Goal: Information Seeking & Learning: Check status

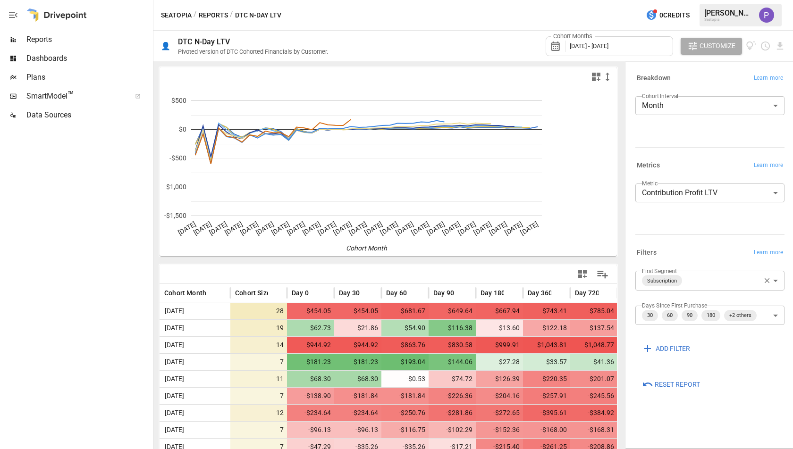
click at [64, 47] on div "Reports" at bounding box center [75, 39] width 151 height 19
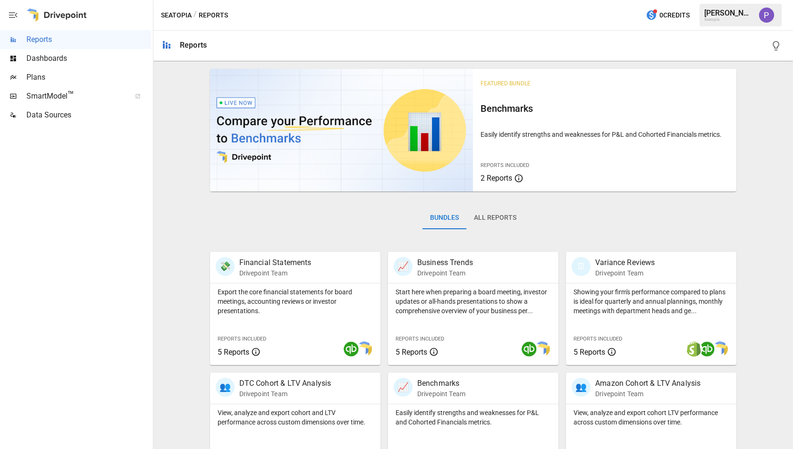
click at [481, 223] on button "All Reports" at bounding box center [495, 218] width 58 height 23
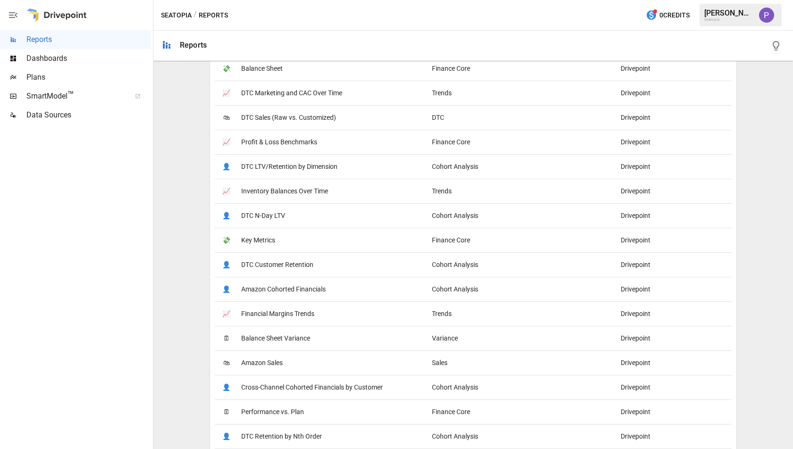
scroll to position [449, 0]
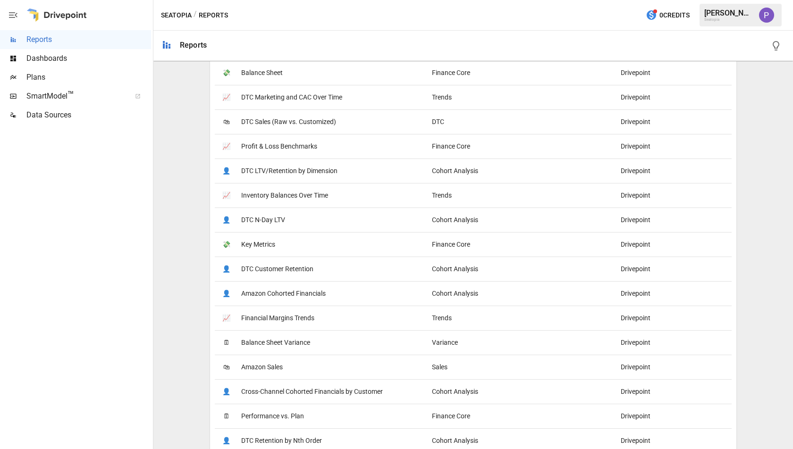
click at [264, 93] on span "DTC Marketing and CAC Over Time" at bounding box center [291, 97] width 101 height 24
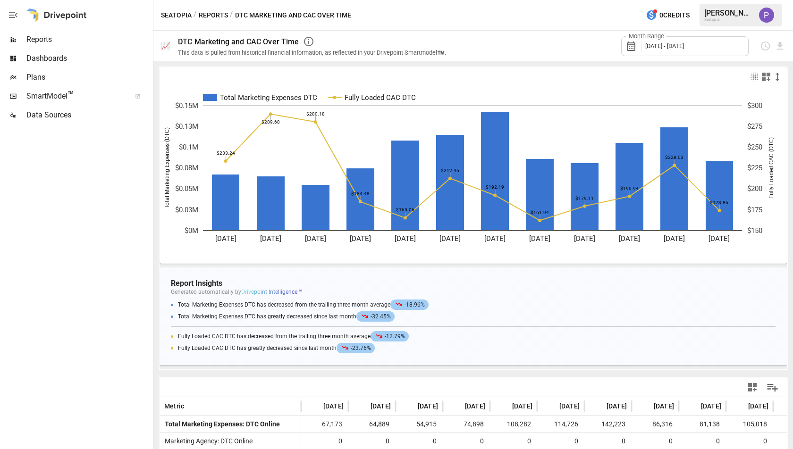
drag, startPoint x: 0, startPoint y: 50, endPoint x: 419, endPoint y: 2, distance: 422.2
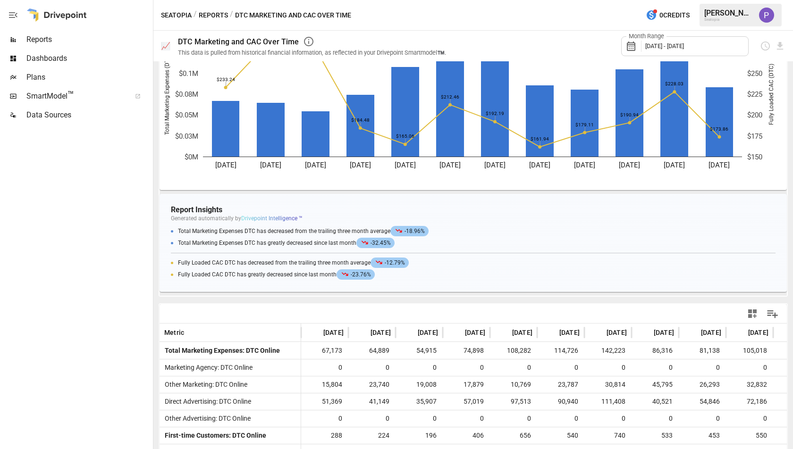
scroll to position [123, 0]
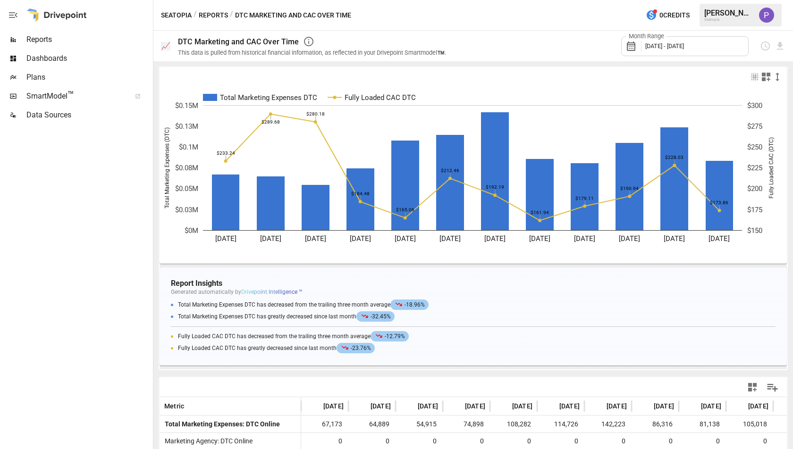
scroll to position [123, 0]
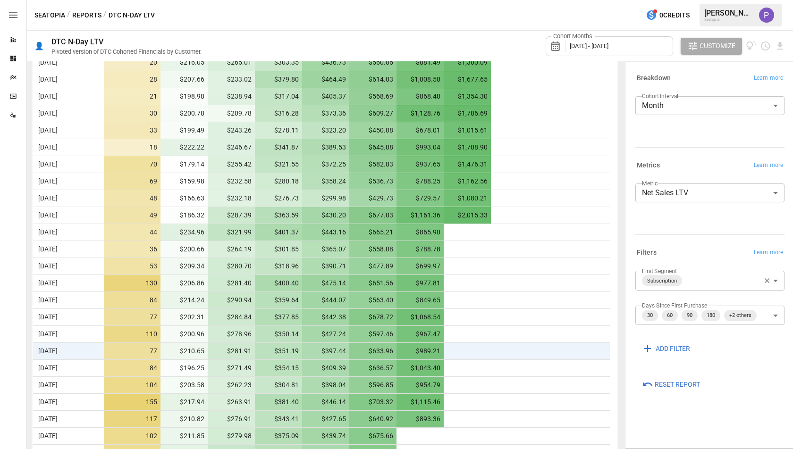
scroll to position [640, 0]
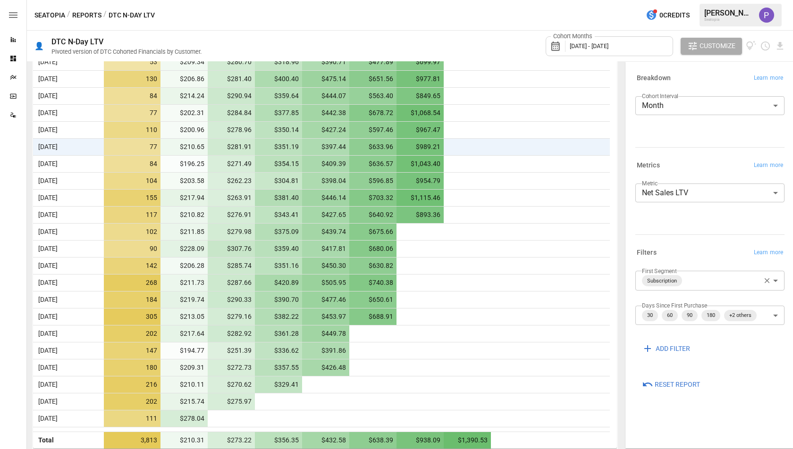
click at [650, 0] on body "Reports Dashboards Plans SmartModel ™ Data Sources Seatopia / Reports / DTC N-D…" at bounding box center [396, 0] width 793 height 0
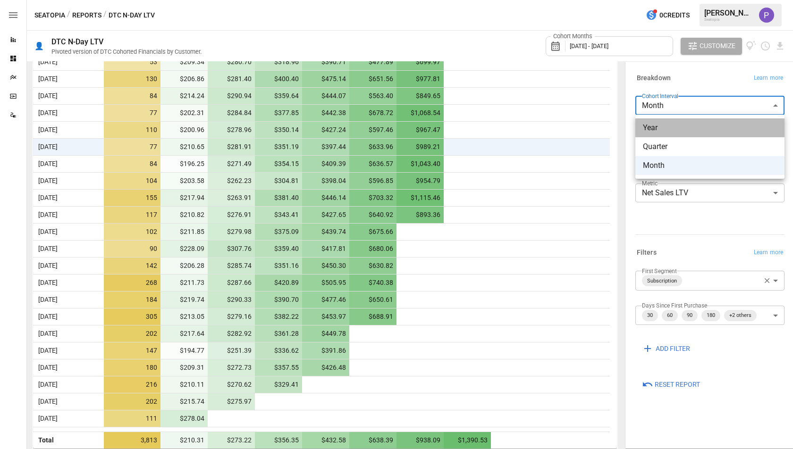
click at [661, 132] on span "Year" at bounding box center [710, 127] width 134 height 11
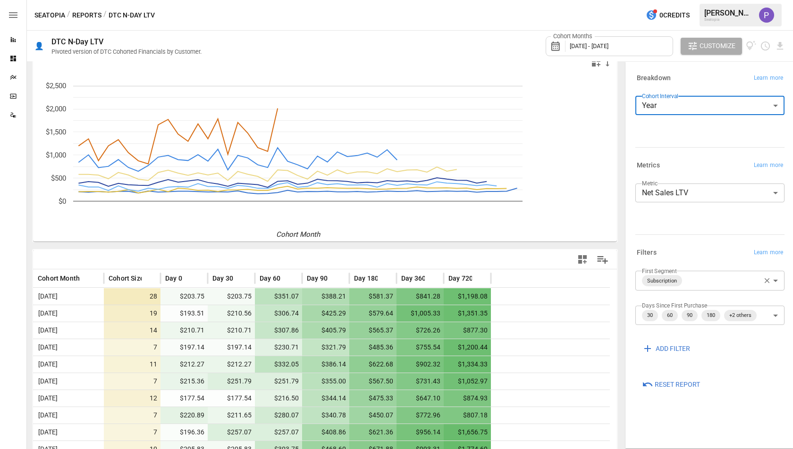
scroll to position [9, 0]
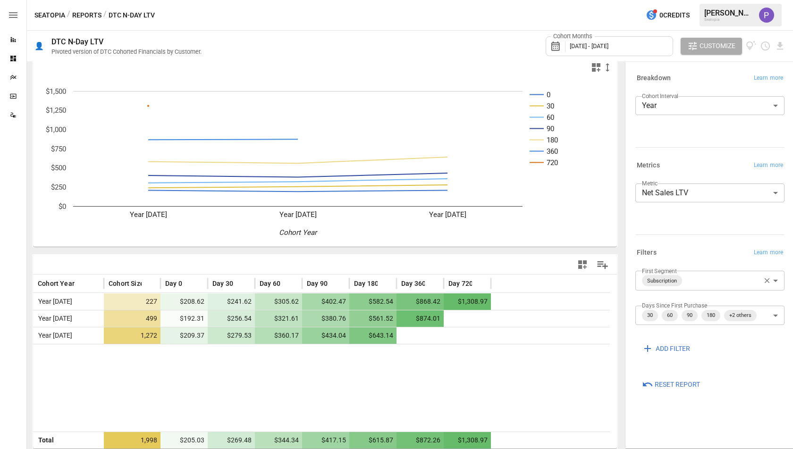
click at [580, 47] on span "[DATE] - [DATE]" at bounding box center [588, 45] width 39 height 7
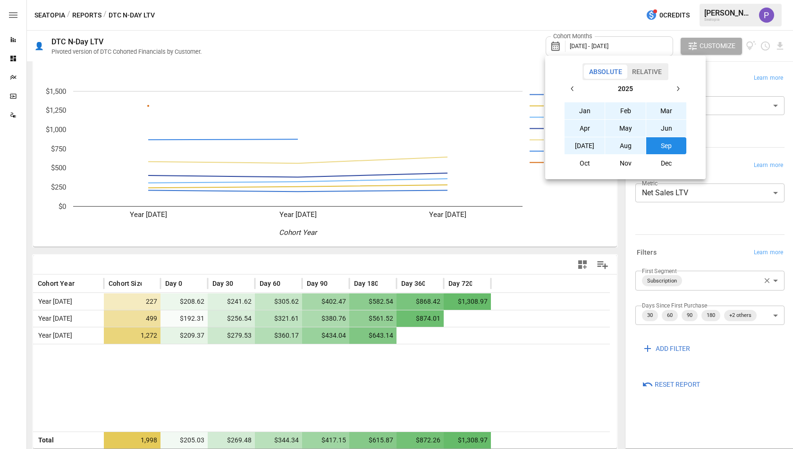
click at [572, 87] on icon "button" at bounding box center [572, 88] width 2 height 5
click at [590, 106] on button "Jan" at bounding box center [584, 110] width 41 height 17
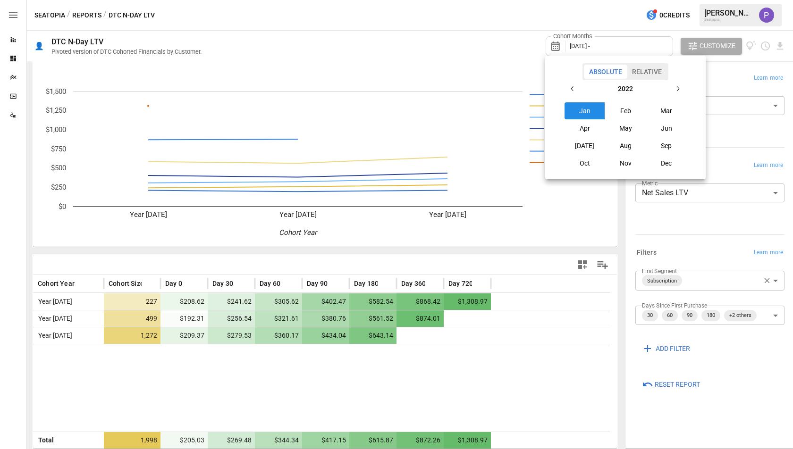
click at [675, 90] on icon "button" at bounding box center [678, 89] width 8 height 8
click at [564, 92] on button "button" at bounding box center [572, 88] width 17 height 17
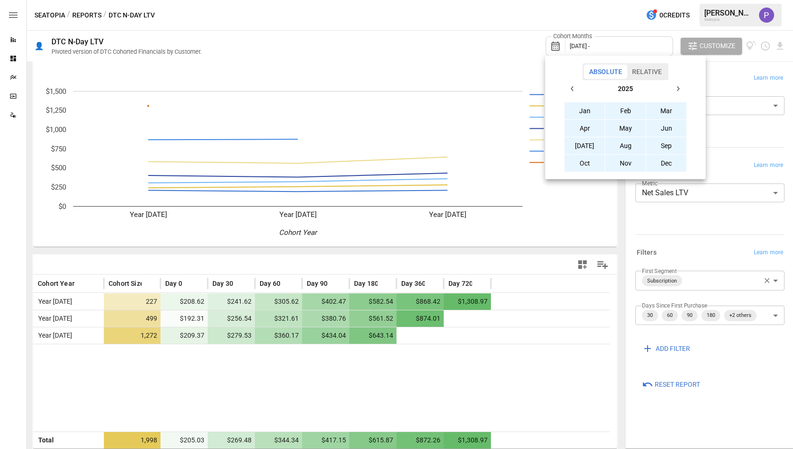
click at [672, 163] on button "Dec" at bounding box center [666, 163] width 41 height 17
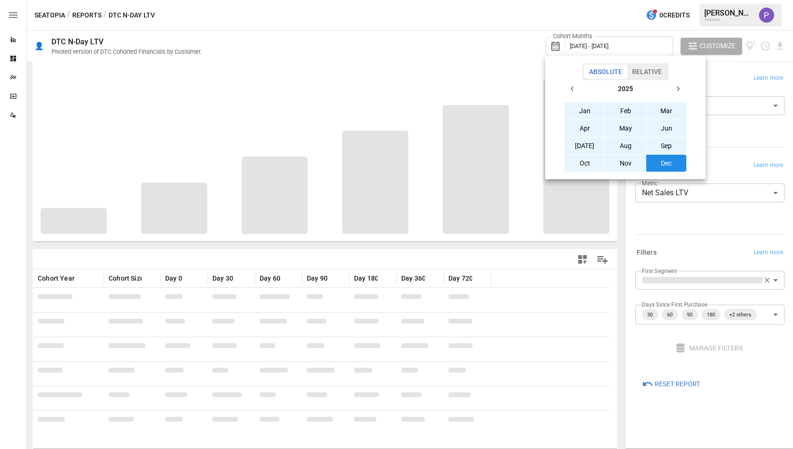
click at [495, 49] on div at bounding box center [396, 224] width 793 height 449
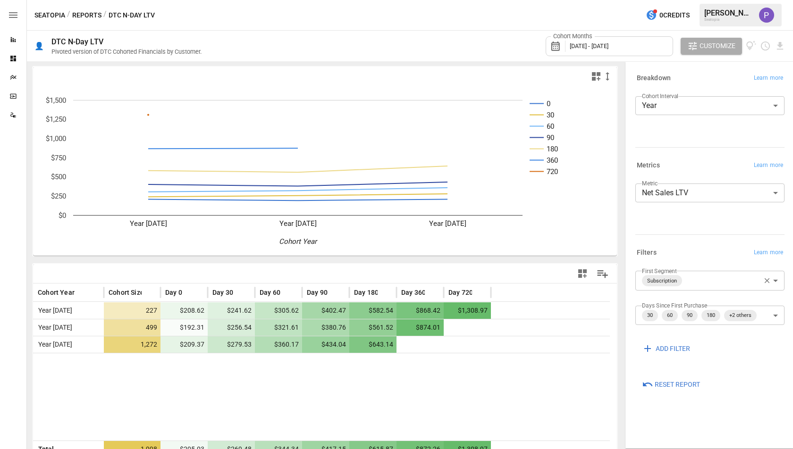
scroll to position [0, 0]
click at [672, 0] on body "**********" at bounding box center [396, 0] width 793 height 0
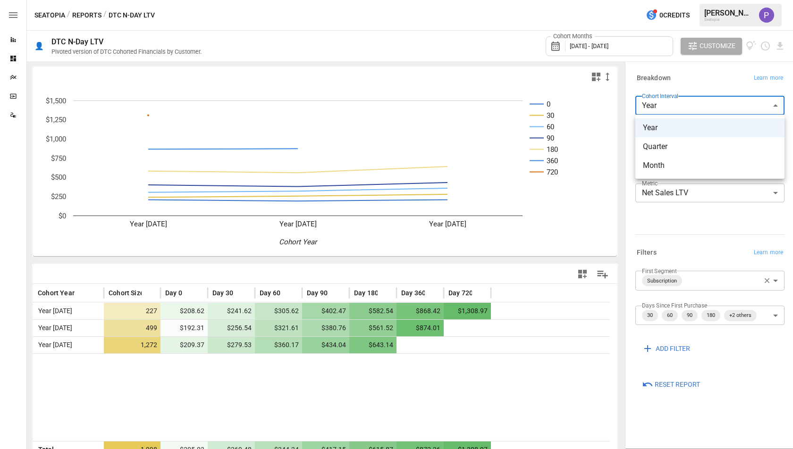
click at [673, 140] on li "Quarter" at bounding box center [709, 146] width 149 height 19
type input "*******"
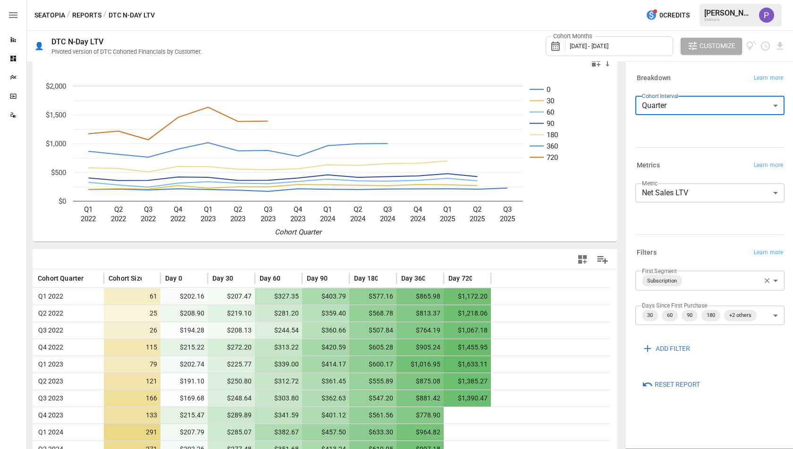
scroll to position [130, 0]
